Goal: Transaction & Acquisition: Purchase product/service

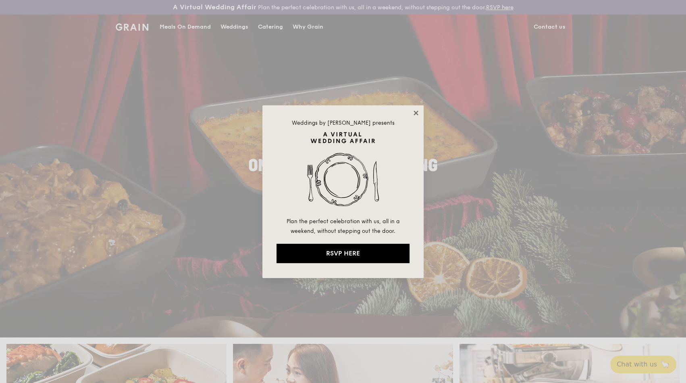
click at [416, 111] on icon at bounding box center [416, 112] width 7 height 7
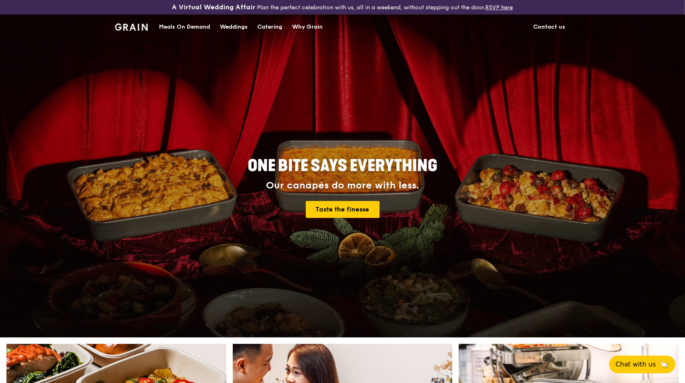
click at [184, 26] on div "Meals On Demand" at bounding box center [184, 27] width 51 height 24
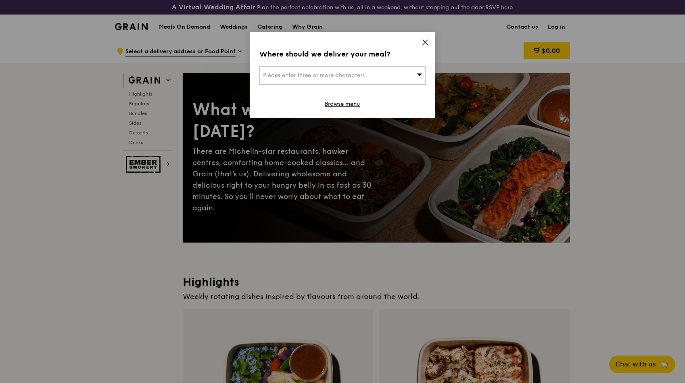
click at [387, 67] on div "Please enter three or more characters" at bounding box center [342, 75] width 166 height 19
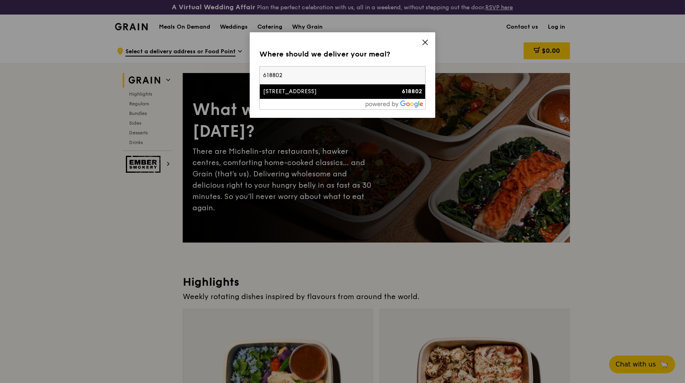
type input "618802"
click at [371, 90] on div "[STREET_ADDRESS]" at bounding box center [322, 92] width 119 height 8
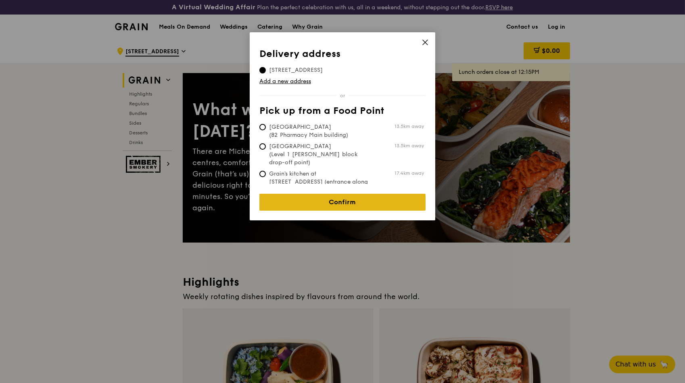
click at [320, 198] on link "Confirm" at bounding box center [342, 202] width 166 height 17
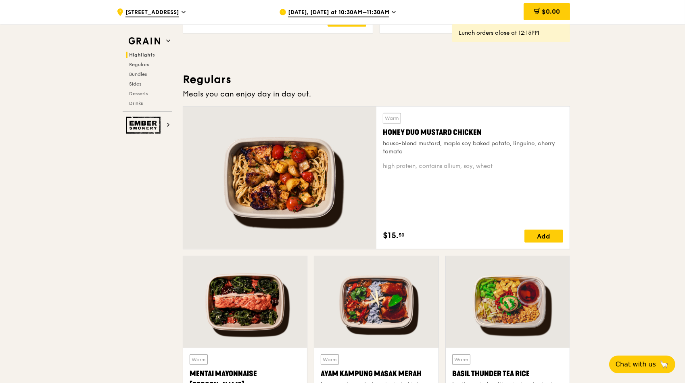
scroll to position [505, 0]
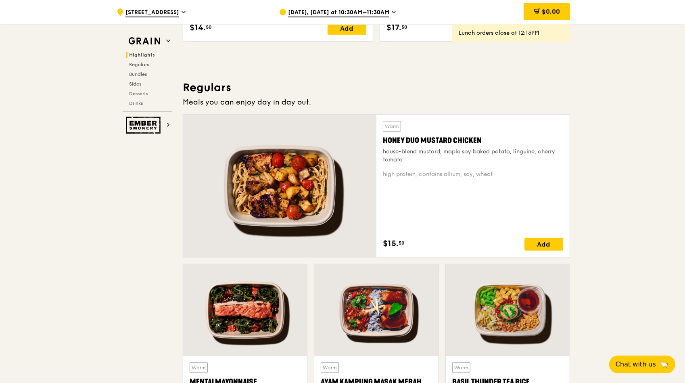
click at [272, 180] on div at bounding box center [279, 186] width 193 height 142
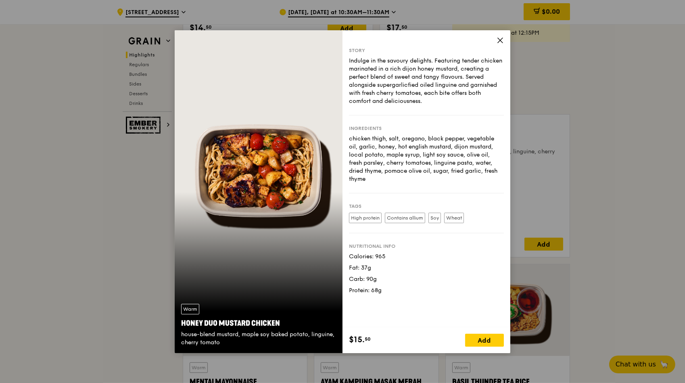
click at [450, 41] on icon at bounding box center [499, 40] width 7 height 7
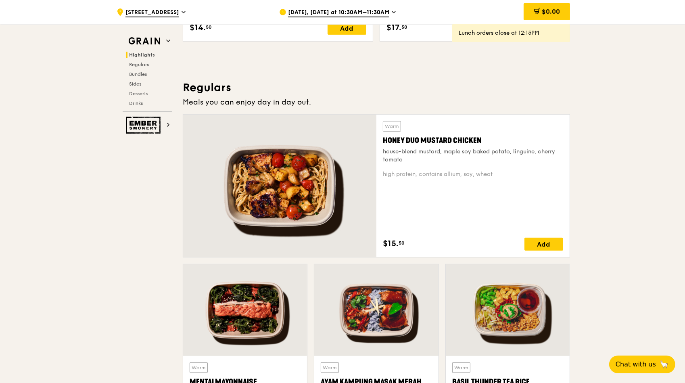
click at [370, 6] on div "[DATE], [DATE] at 10:30AM–11:30AM" at bounding box center [354, 12] width 150 height 24
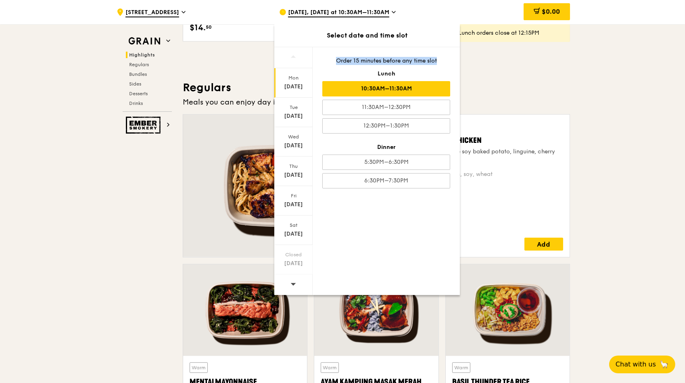
drag, startPoint x: 335, startPoint y: 61, endPoint x: 448, endPoint y: 56, distance: 113.0
click at [448, 57] on div "Order 15 minutes before any time slot" at bounding box center [386, 61] width 128 height 8
click at [341, 64] on div "Order 15 minutes before any time slot" at bounding box center [386, 61] width 128 height 8
click at [292, 138] on div "Wed" at bounding box center [293, 136] width 36 height 6
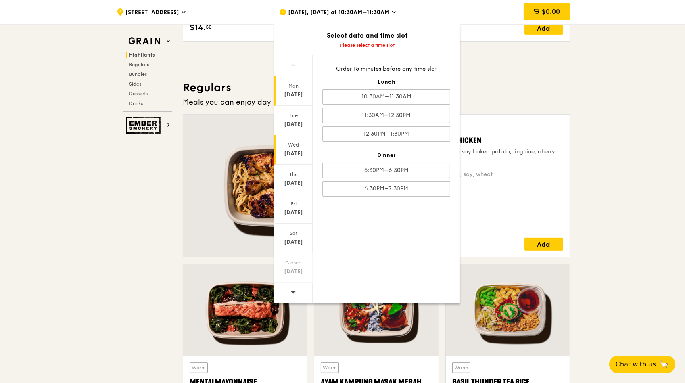
click at [293, 92] on div "[DATE]" at bounding box center [293, 95] width 36 height 8
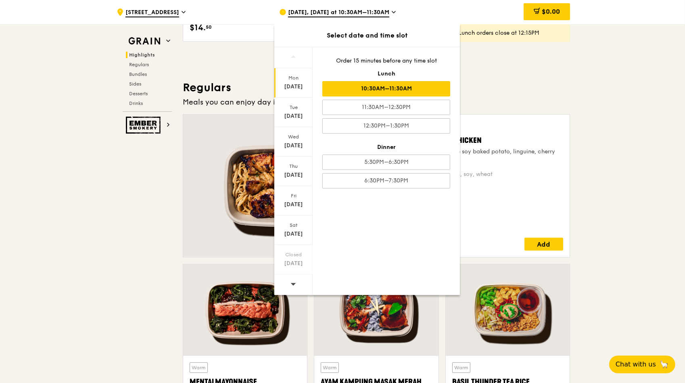
click at [345, 91] on div "10:30AM–11:30AM" at bounding box center [386, 88] width 128 height 15
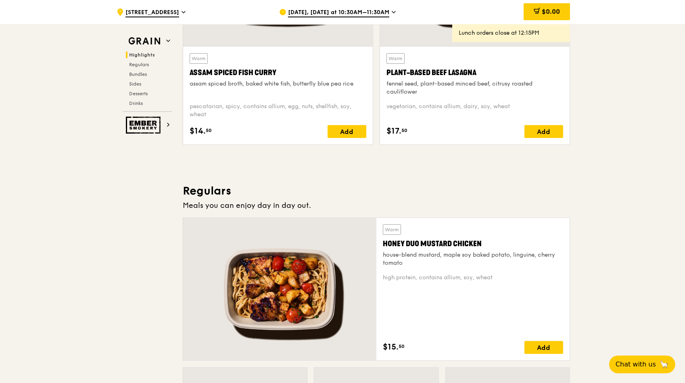
scroll to position [468, 0]
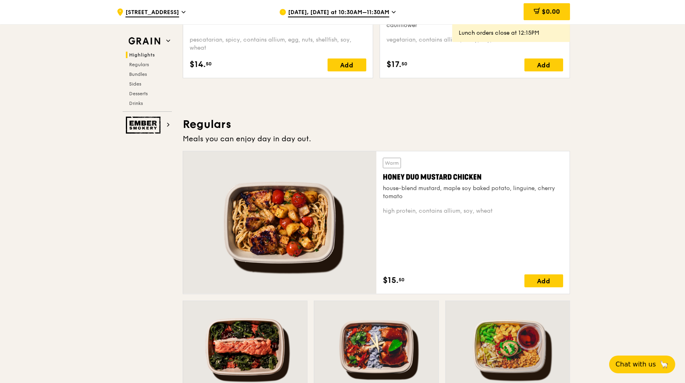
click at [367, 14] on span "[DATE], [DATE] at 10:30AM–11:30AM" at bounding box center [338, 12] width 101 height 9
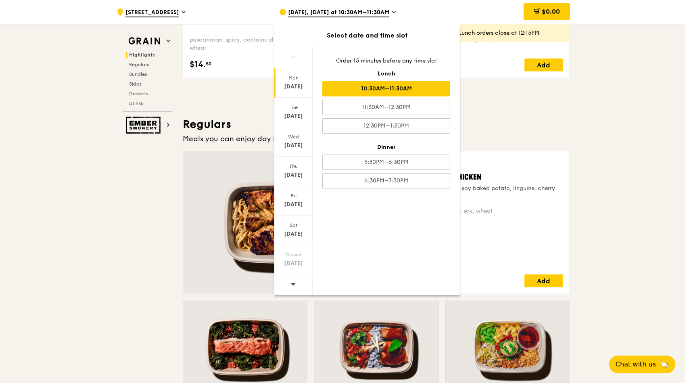
click at [367, 14] on span "[DATE], [DATE] at 10:30AM–11:30AM" at bounding box center [338, 12] width 101 height 9
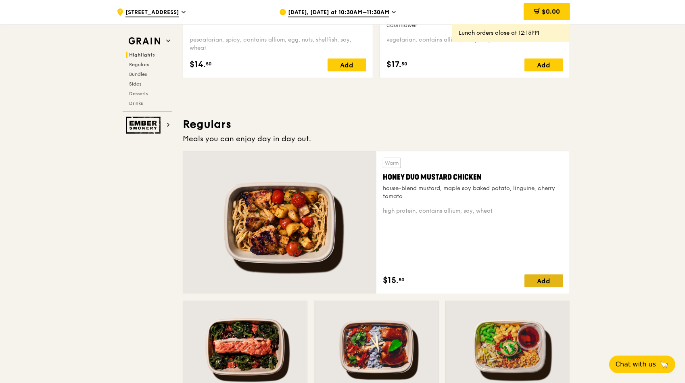
click at [450, 236] on div "Add" at bounding box center [543, 280] width 39 height 13
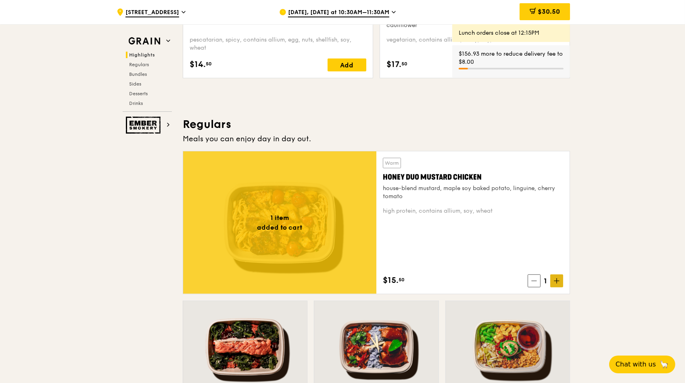
click at [450, 236] on icon at bounding box center [557, 281] width 6 height 6
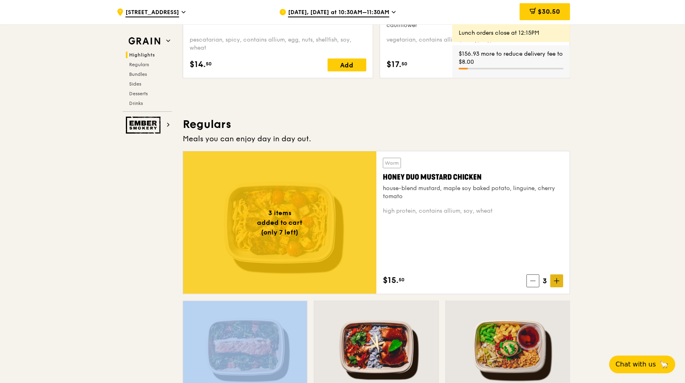
click at [450, 236] on icon at bounding box center [557, 281] width 6 height 6
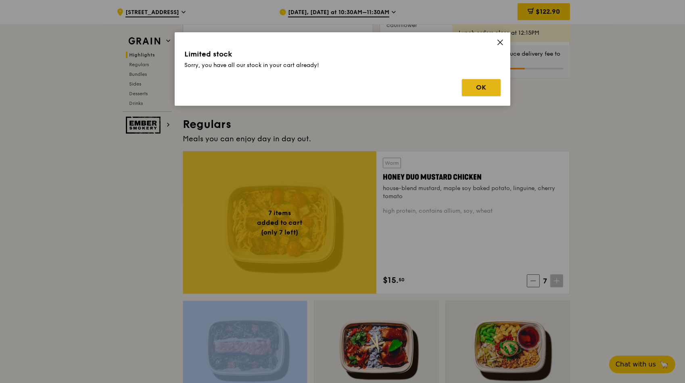
click at [450, 87] on button "OK" at bounding box center [481, 87] width 39 height 17
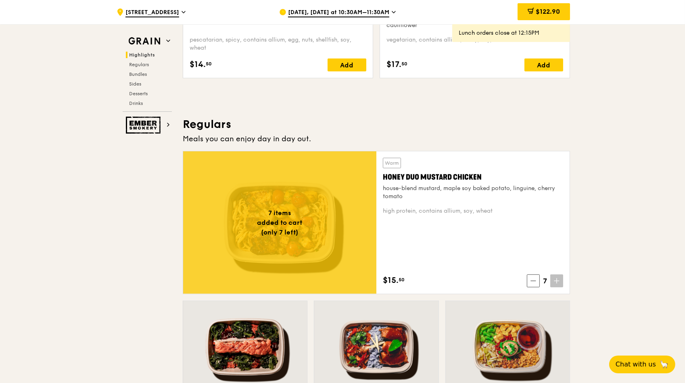
click at [359, 14] on span "[DATE], [DATE] at 10:30AM–11:30AM" at bounding box center [338, 12] width 101 height 9
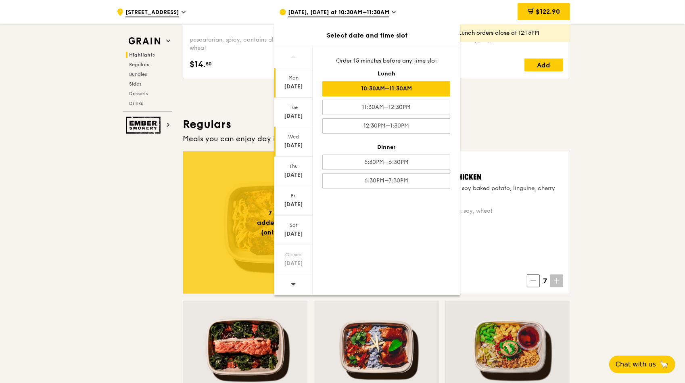
click at [299, 139] on div "Wed" at bounding box center [293, 136] width 36 height 6
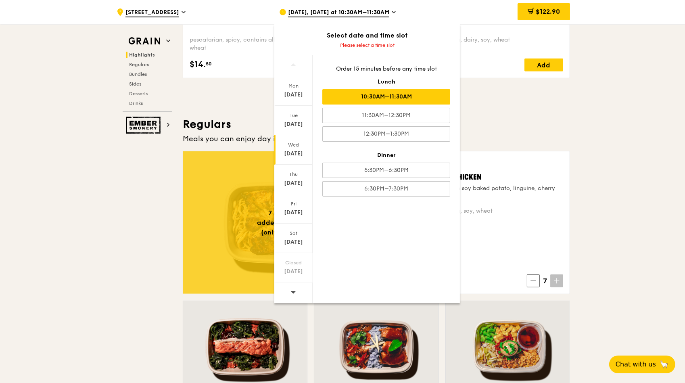
click at [415, 95] on div "10:30AM–11:30AM" at bounding box center [386, 96] width 128 height 15
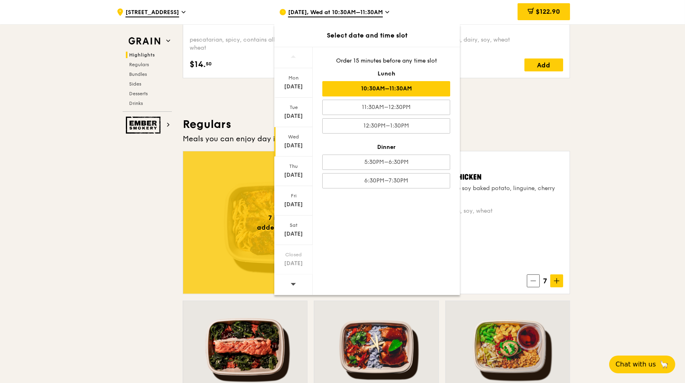
click at [450, 123] on h3 "Regulars" at bounding box center [376, 124] width 387 height 15
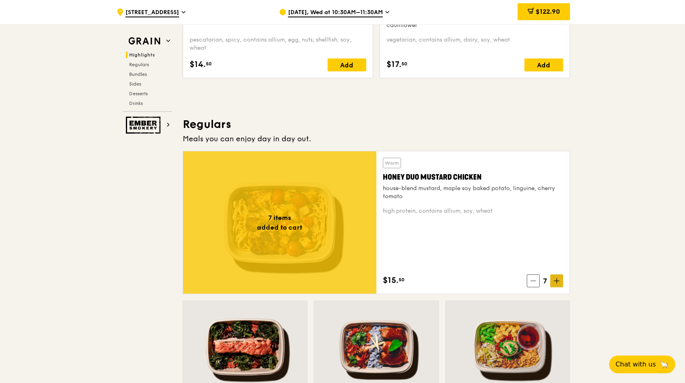
click at [450, 236] on icon at bounding box center [557, 281] width 6 height 6
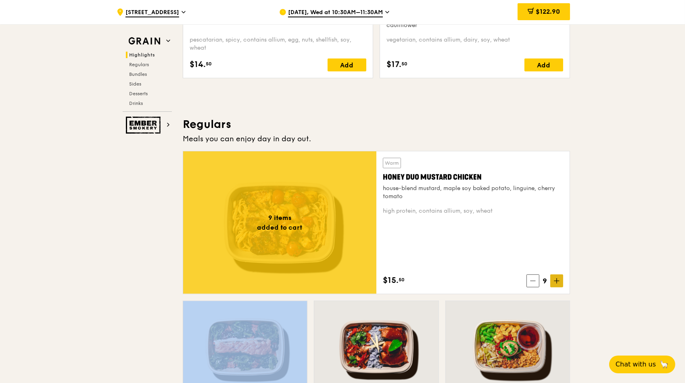
click at [450, 236] on icon at bounding box center [557, 281] width 6 height 6
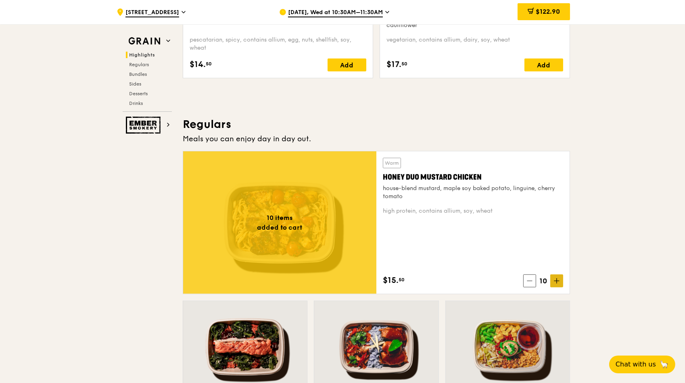
click at [450, 236] on icon at bounding box center [557, 281] width 6 height 6
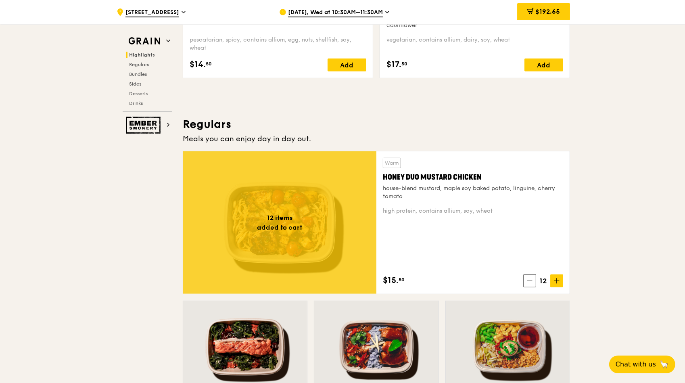
drag, startPoint x: 306, startPoint y: 137, endPoint x: 183, endPoint y: 125, distance: 124.0
click at [362, 129] on h3 "Regulars" at bounding box center [376, 124] width 387 height 15
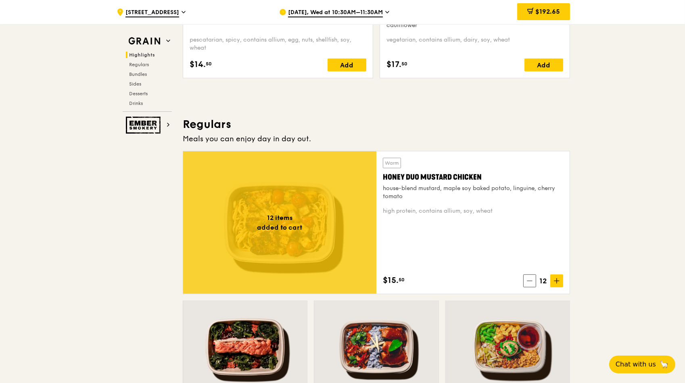
click at [331, 11] on span "[DATE], Wed at 10:30AM–11:30AM" at bounding box center [335, 12] width 95 height 9
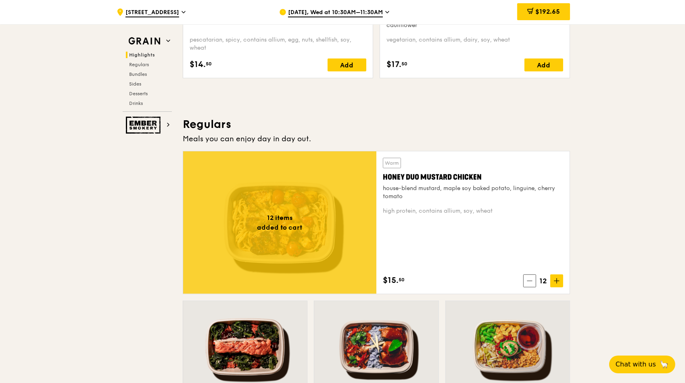
click at [323, 125] on h3 "Regulars" at bounding box center [376, 124] width 387 height 15
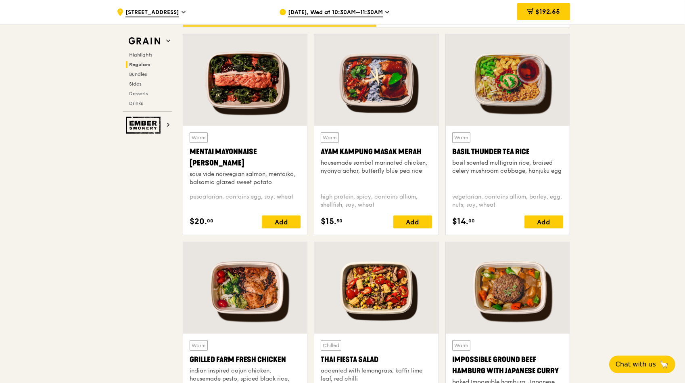
scroll to position [835, 0]
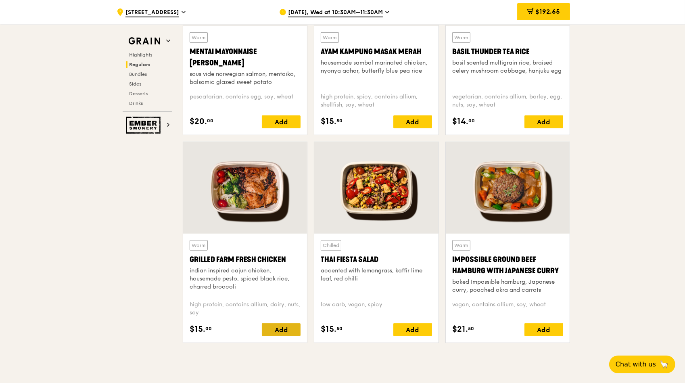
click at [281, 236] on div "Add" at bounding box center [281, 329] width 39 height 13
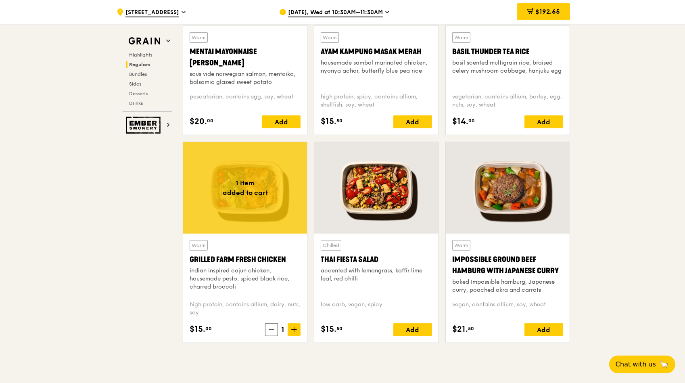
click at [281, 236] on span "1" at bounding box center [283, 329] width 10 height 11
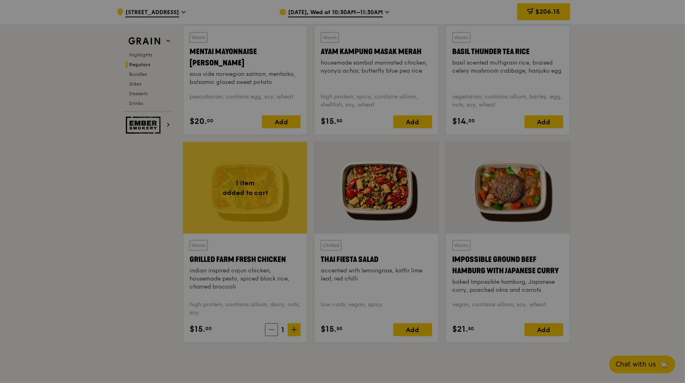
click at [294, 236] on div at bounding box center [342, 191] width 685 height 383
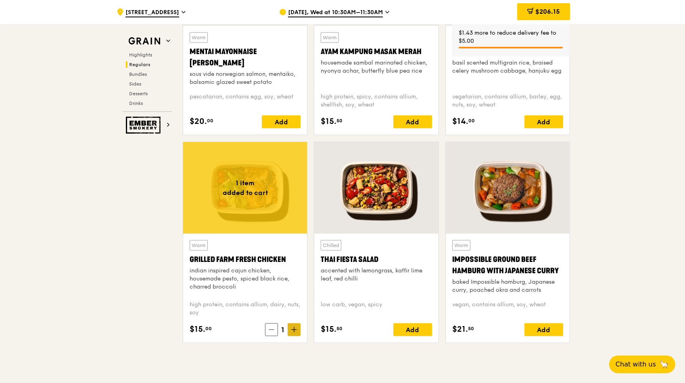
click at [294, 236] on icon at bounding box center [294, 329] width 0 height 5
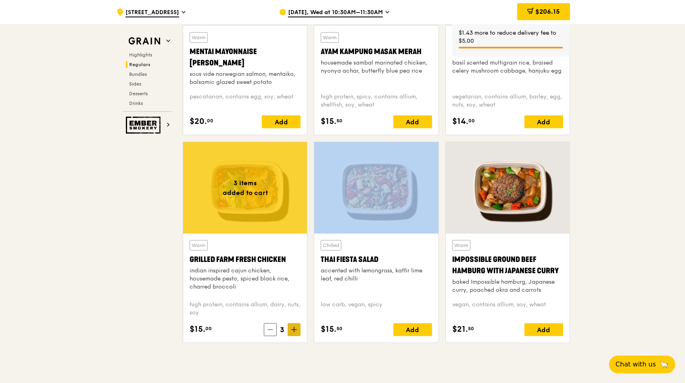
click at [294, 236] on icon at bounding box center [294, 329] width 0 height 5
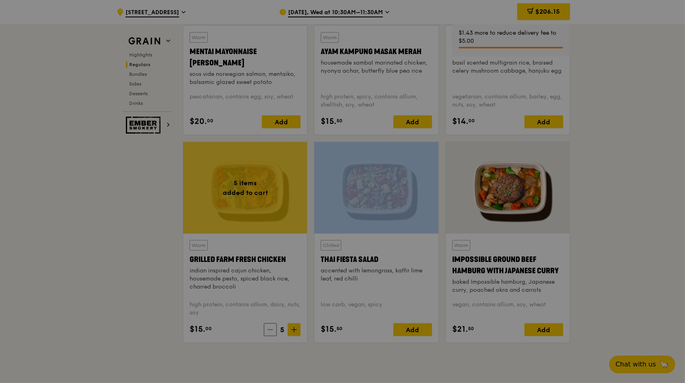
click at [328, 236] on div at bounding box center [342, 191] width 685 height 383
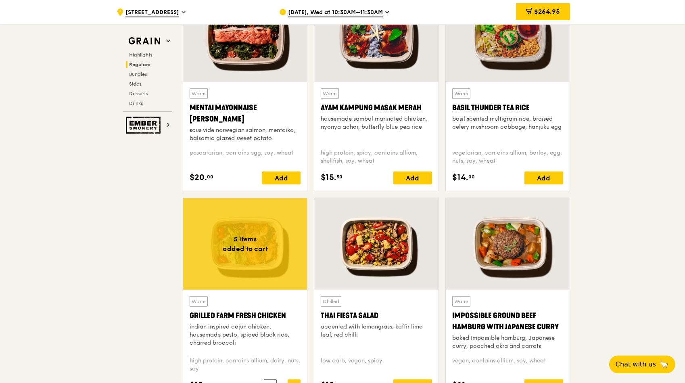
scroll to position [688, 0]
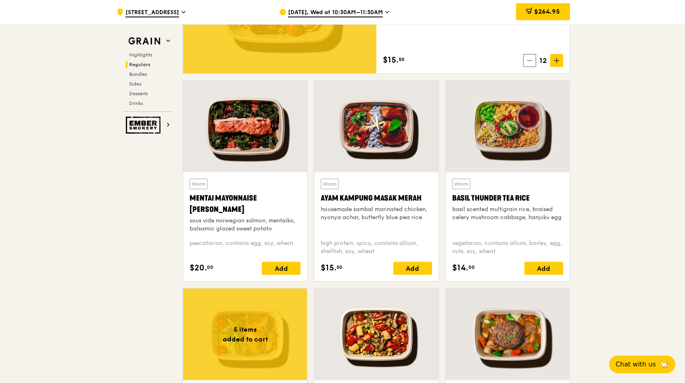
click at [275, 236] on div "Add" at bounding box center [281, 268] width 39 height 13
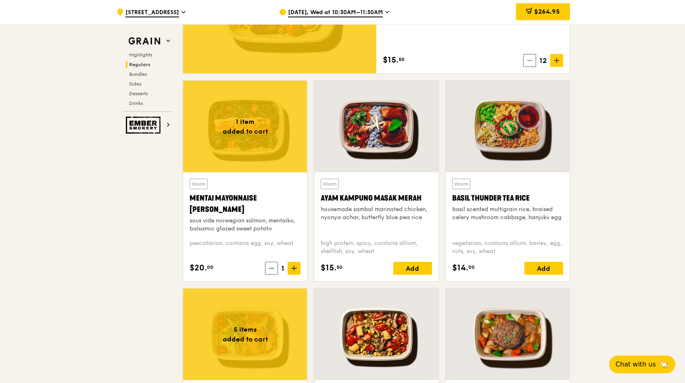
click at [275, 236] on div "1" at bounding box center [282, 268] width 35 height 13
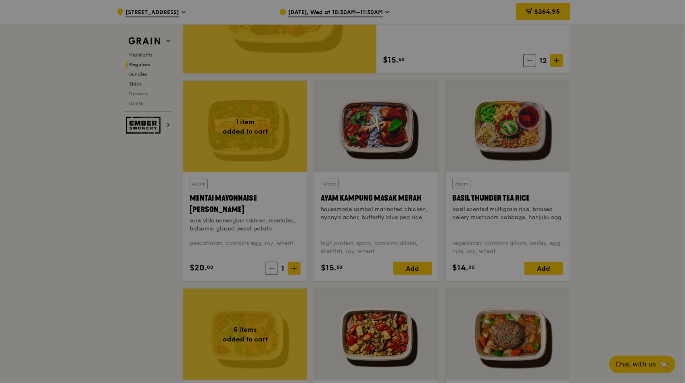
click at [294, 236] on div at bounding box center [342, 191] width 685 height 383
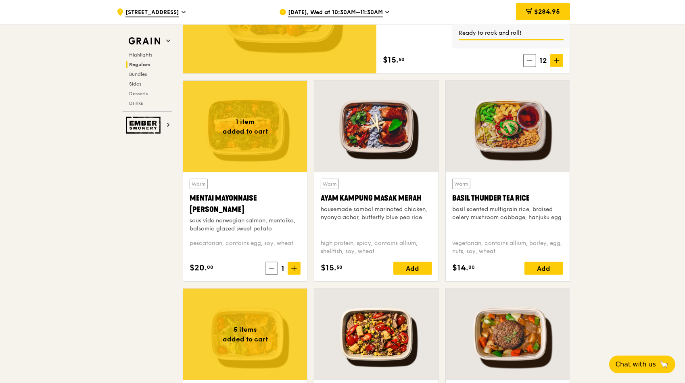
click at [294, 236] on icon at bounding box center [294, 268] width 6 height 6
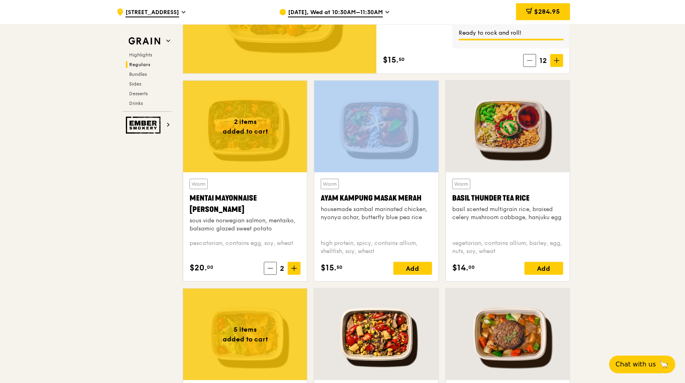
click at [294, 236] on icon at bounding box center [294, 268] width 6 height 6
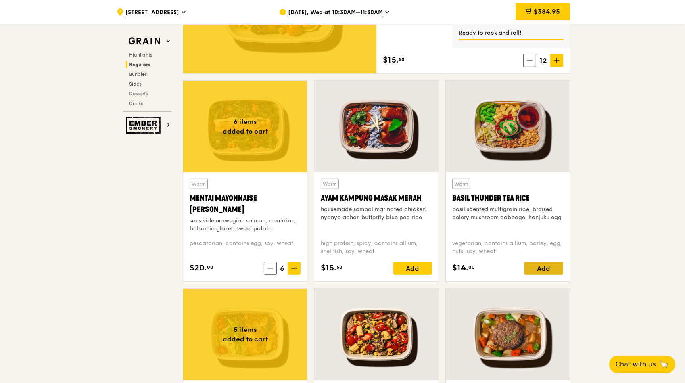
click at [450, 236] on div "Add" at bounding box center [543, 268] width 39 height 13
